Goal: Information Seeking & Learning: Learn about a topic

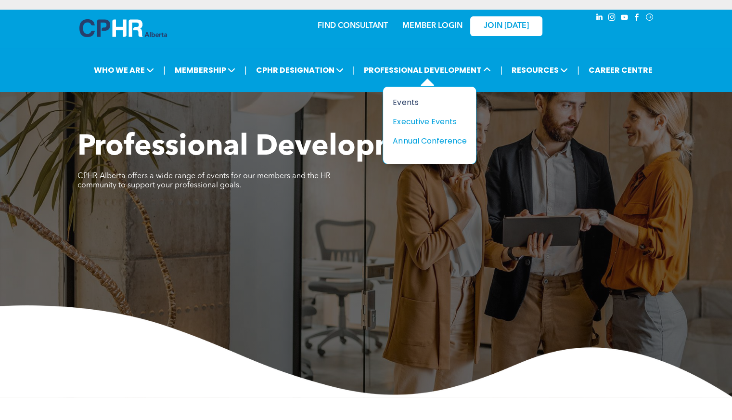
click at [408, 101] on div "Events" at bounding box center [426, 102] width 66 height 12
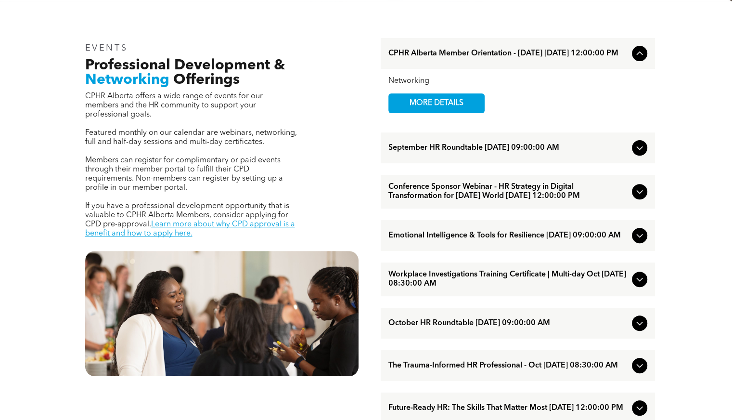
scroll to position [310, 0]
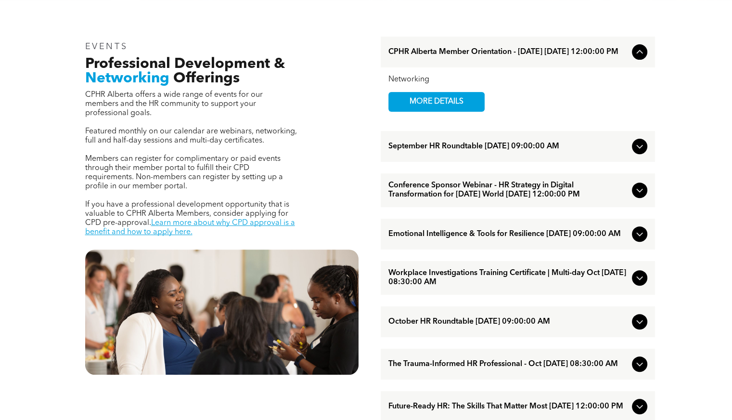
click at [636, 196] on icon at bounding box center [640, 190] width 12 height 12
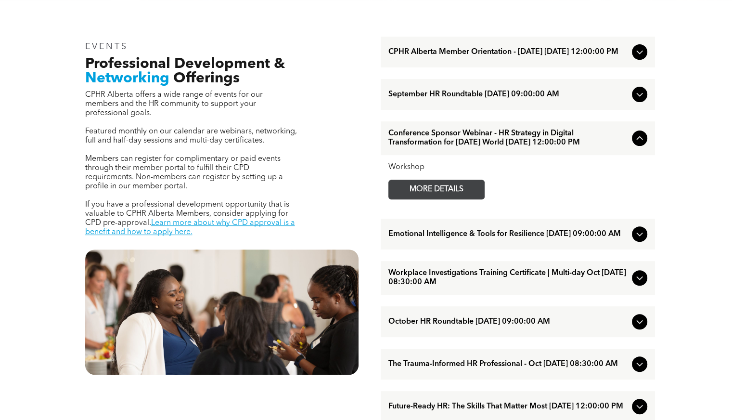
click at [444, 197] on span "MORE DETAILS" at bounding box center [436, 189] width 76 height 19
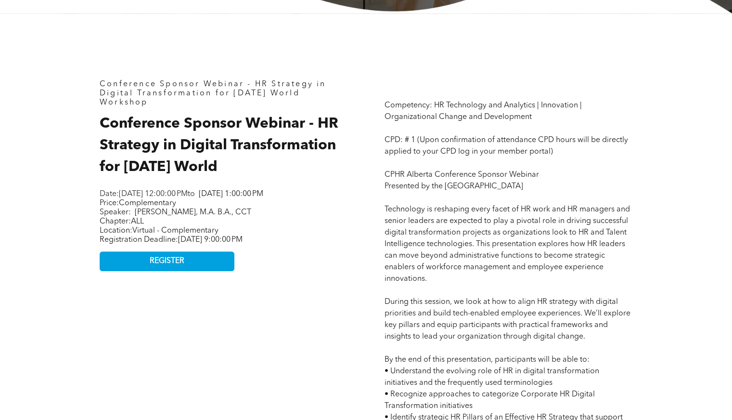
scroll to position [374, 0]
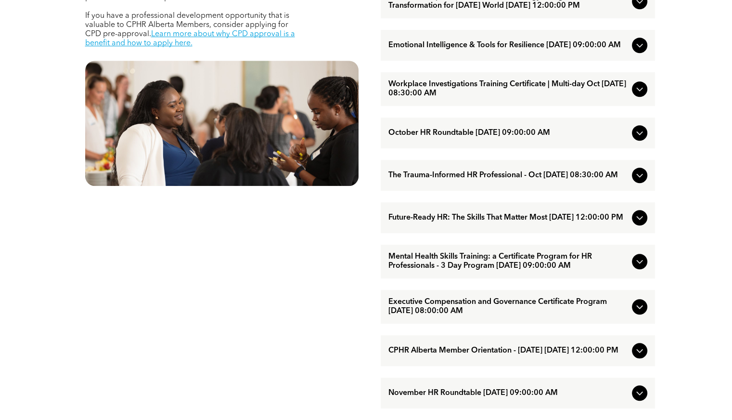
scroll to position [504, 0]
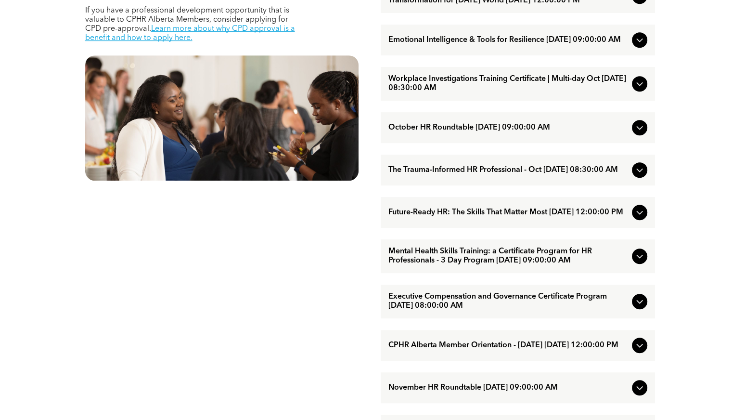
click at [488, 175] on span "The Trauma-Informed HR Professional - Oct [DATE] 08:30:00 AM" at bounding box center [508, 170] width 240 height 9
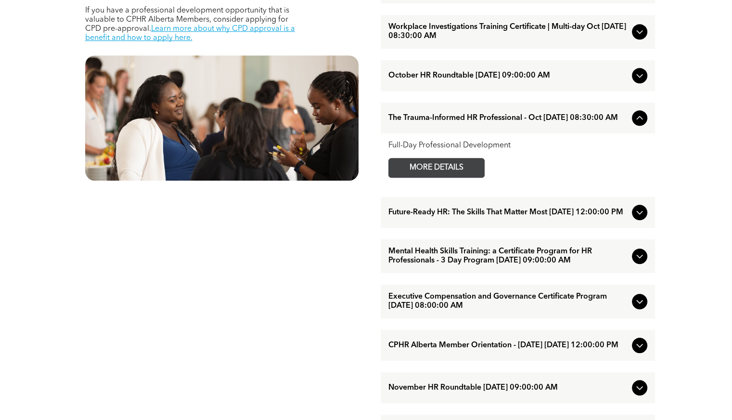
click at [458, 177] on span "MORE DETAILS" at bounding box center [436, 167] width 76 height 19
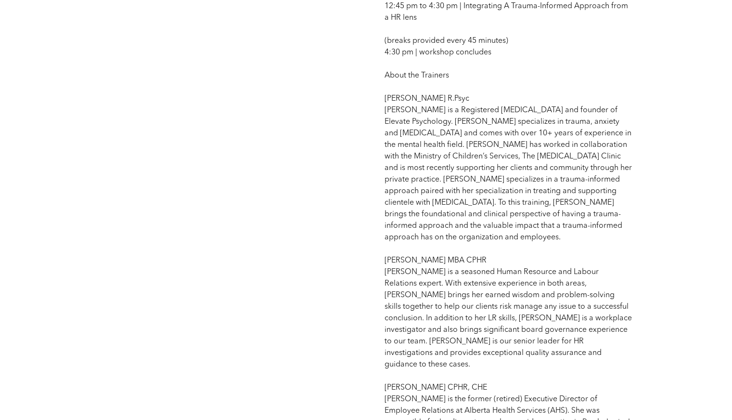
scroll to position [957, 0]
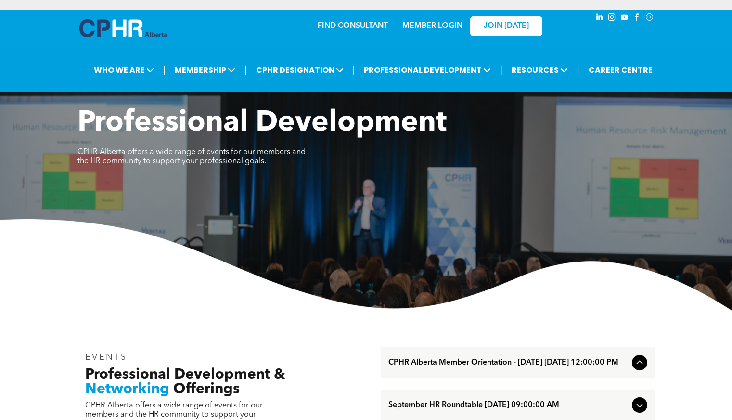
scroll to position [504, 0]
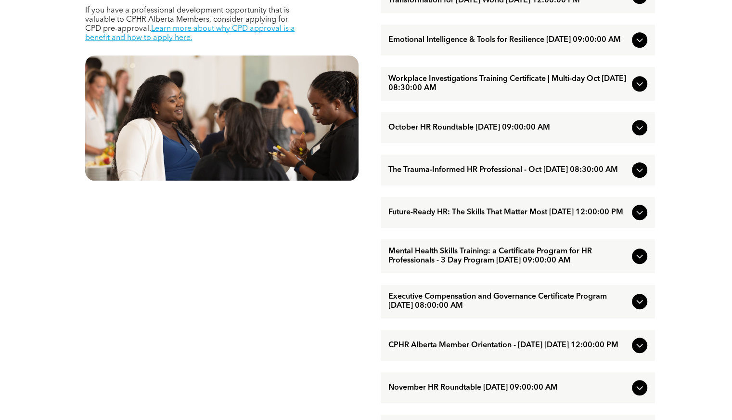
click at [470, 265] on span "Mental Health Skills Training: a Certificate Program for HR Professionals - 3 D…" at bounding box center [508, 256] width 240 height 18
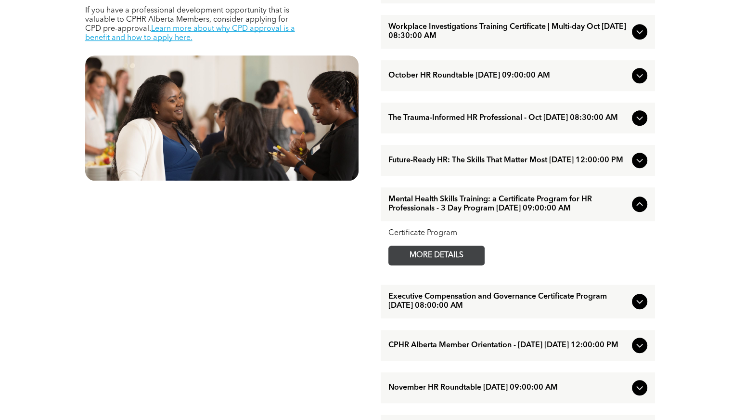
click at [465, 265] on span "MORE DETAILS" at bounding box center [436, 255] width 76 height 19
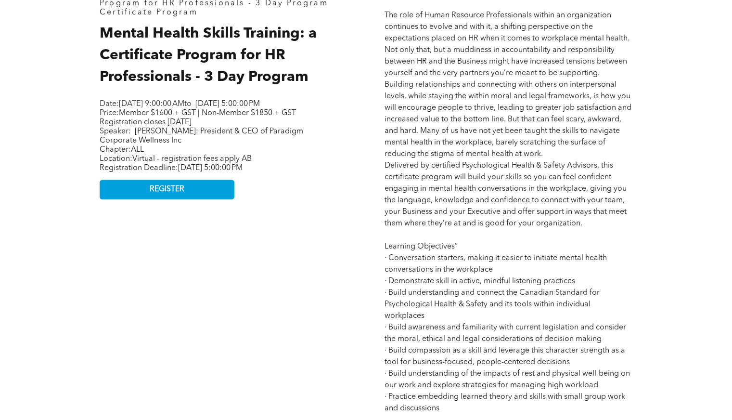
scroll to position [479, 0]
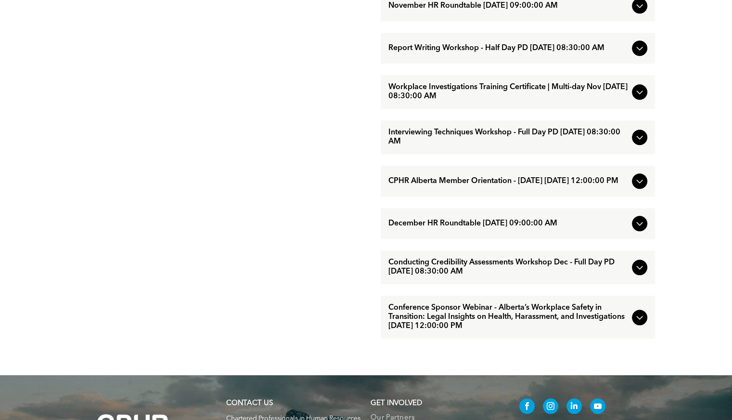
scroll to position [885, 0]
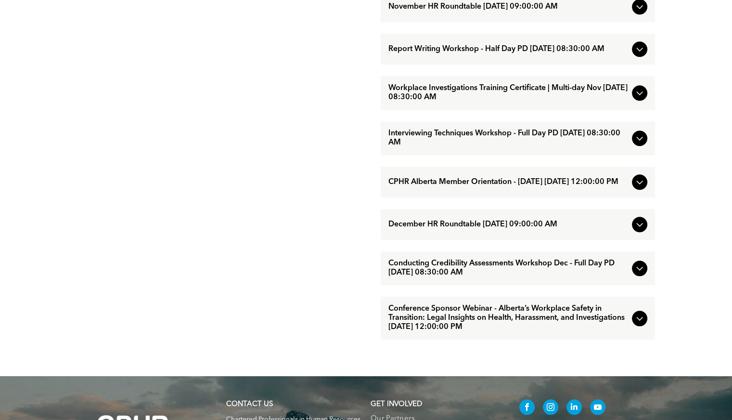
click at [416, 277] on span "Conducting Credibility Assessments Workshop Dec - Full Day PD [DATE] 08:30:00 AM" at bounding box center [508, 268] width 240 height 18
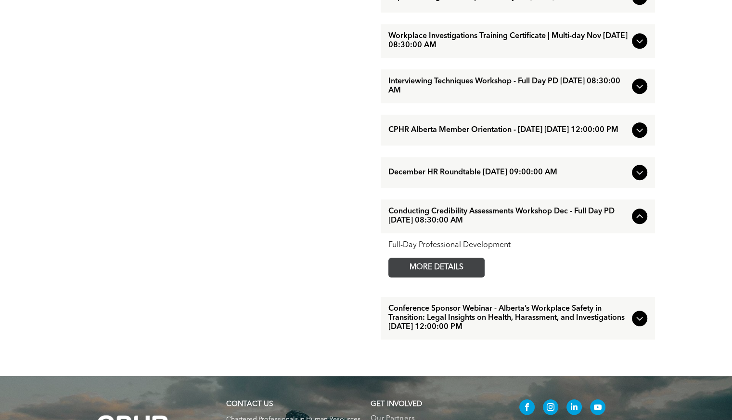
click at [426, 277] on span "MORE DETAILS" at bounding box center [436, 267] width 76 height 19
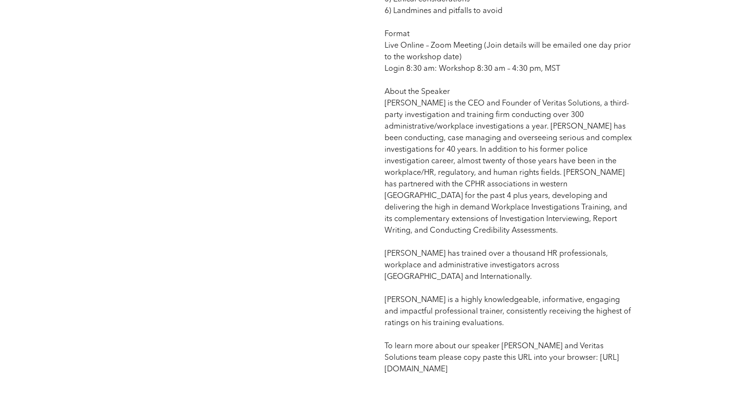
scroll to position [775, 0]
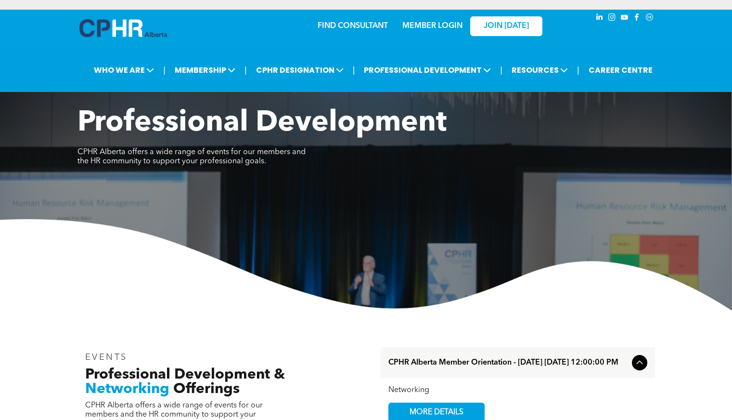
scroll to position [885, 0]
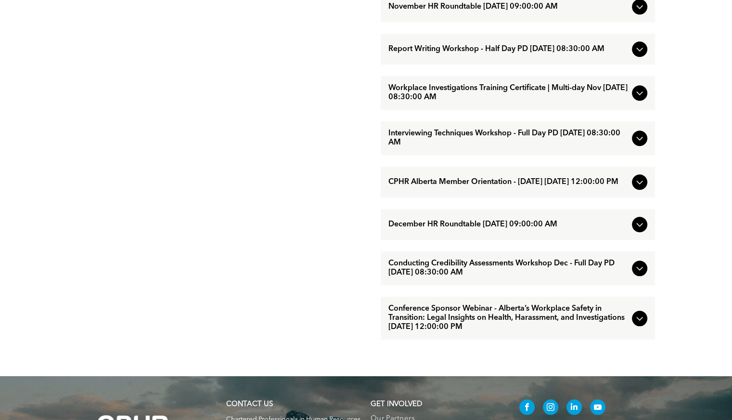
click at [522, 332] on span "Conference Sponsor Webinar - Alberta’s Workplace Safety in Transition: Legal In…" at bounding box center [508, 317] width 240 height 27
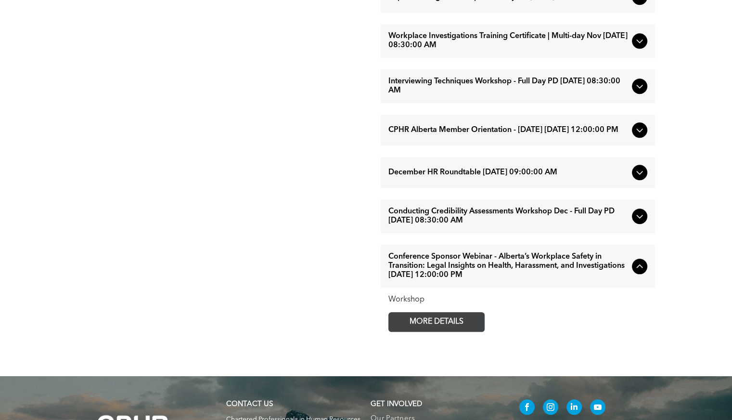
click at [472, 331] on span "MORE DETAILS" at bounding box center [436, 321] width 76 height 19
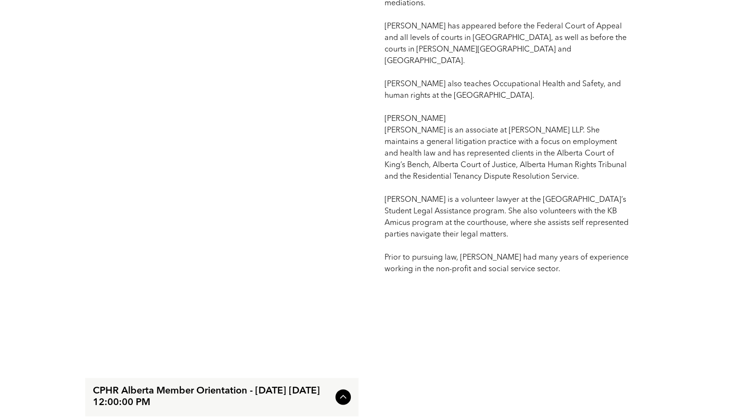
scroll to position [1067, 0]
